Goal: Task Accomplishment & Management: Use online tool/utility

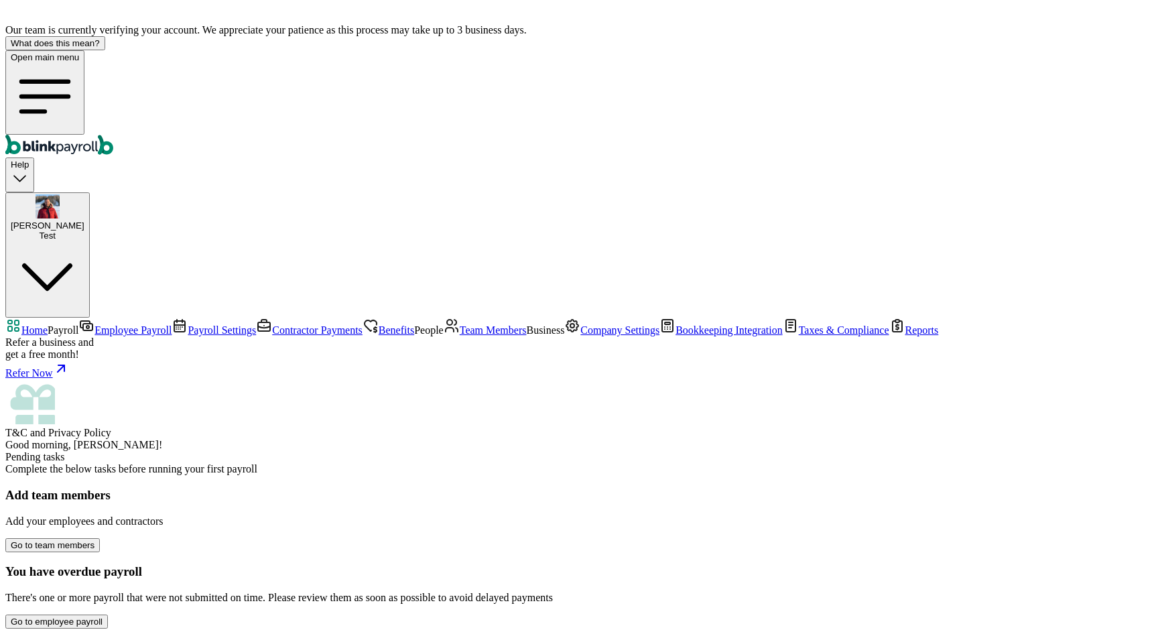
click at [676, 336] on span "Bookkeeping Integration" at bounding box center [729, 329] width 107 height 11
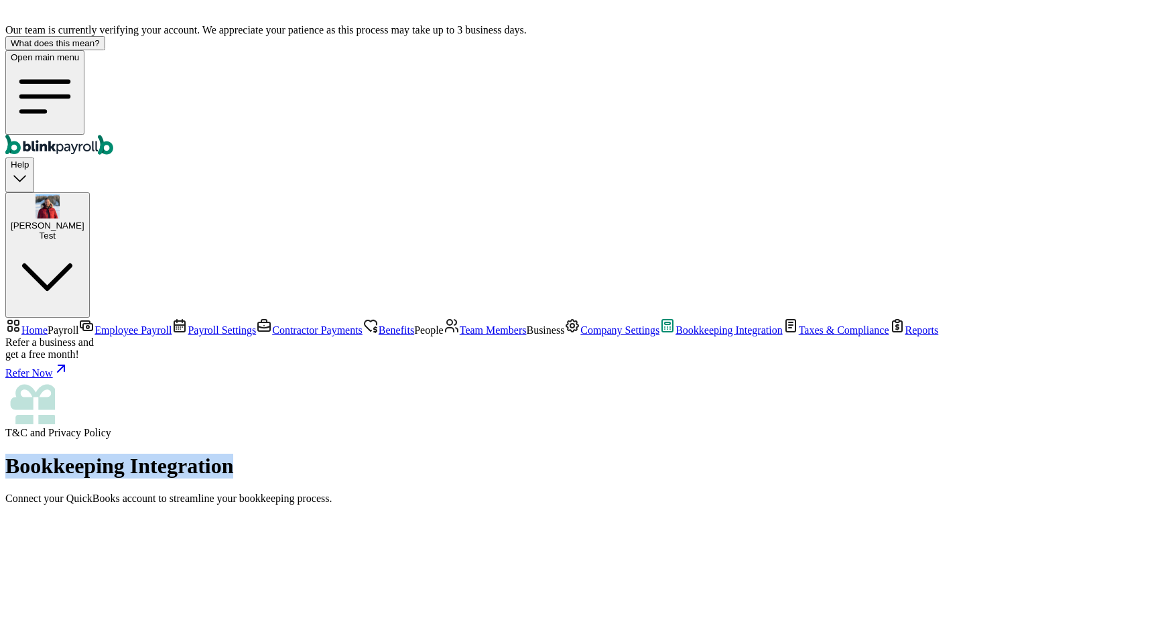
drag, startPoint x: 179, startPoint y: 97, endPoint x: 395, endPoint y: 107, distance: 216.1
click at [395, 454] on h1 "Bookkeeping Integration" at bounding box center [579, 466] width 1148 height 25
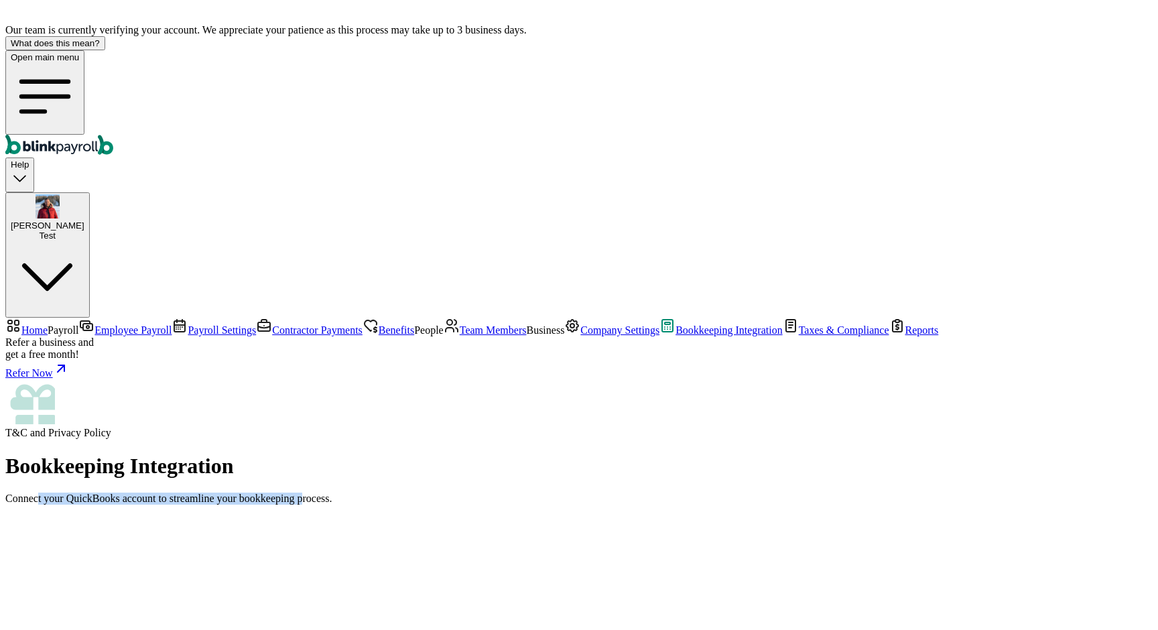
drag, startPoint x: 215, startPoint y: 126, endPoint x: 505, endPoint y: 129, distance: 291.0
click at [505, 493] on p "Connect your QuickBooks account to streamline your bookkeeping process." at bounding box center [579, 499] width 1148 height 12
click at [162, 454] on div "Bookkeeping Integration Connect your QuickBooks account to streamline your book…" at bounding box center [579, 536] width 1148 height 165
